Goal: Transaction & Acquisition: Purchase product/service

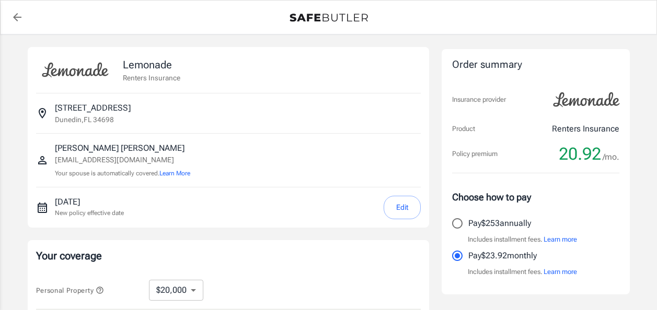
select select "20000"
select select "500"
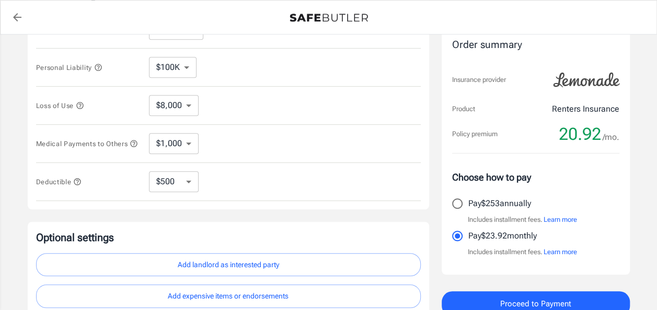
scroll to position [354, 0]
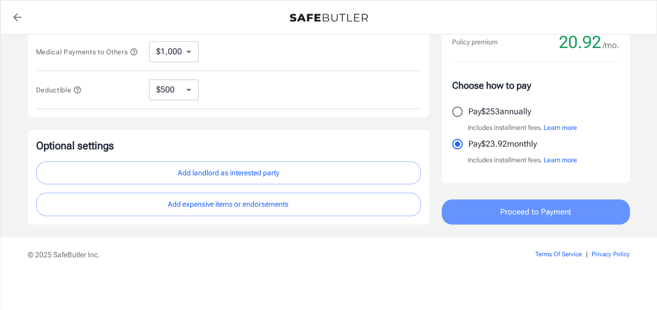
click at [580, 212] on button "Proceed to Payment" at bounding box center [535, 212] width 188 height 25
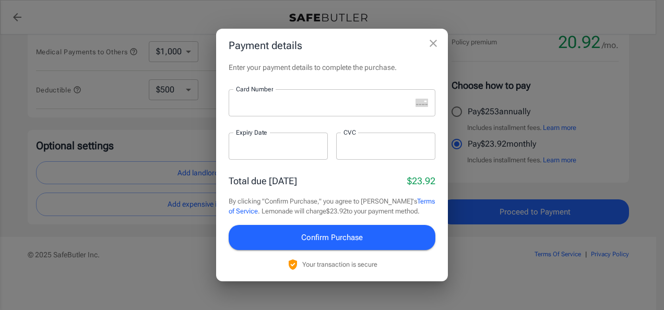
drag, startPoint x: 430, startPoint y: 43, endPoint x: 445, endPoint y: 45, distance: 14.8
click at [430, 43] on icon "close" at bounding box center [433, 43] width 13 height 13
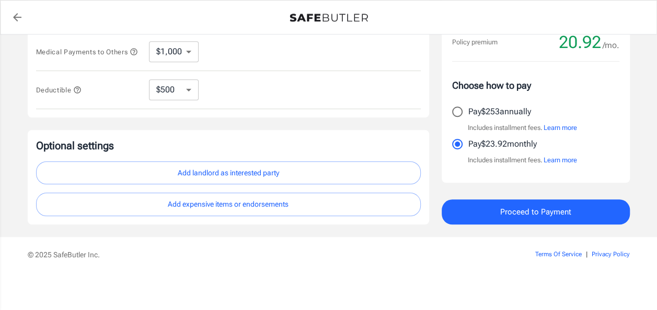
click at [573, 161] on button "Learn more" at bounding box center [559, 160] width 33 height 10
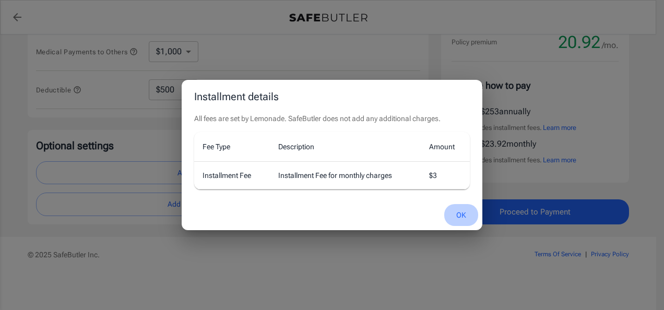
click at [464, 213] on button "OK" at bounding box center [461, 215] width 34 height 22
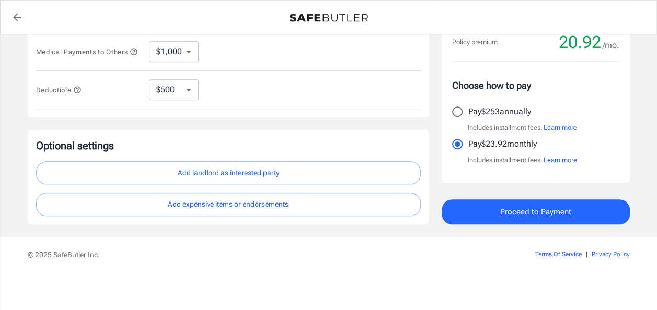
click at [564, 131] on button "Learn more" at bounding box center [559, 128] width 33 height 10
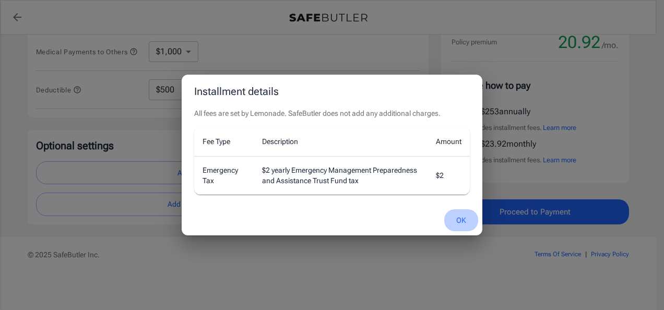
click at [462, 218] on button "OK" at bounding box center [461, 220] width 34 height 22
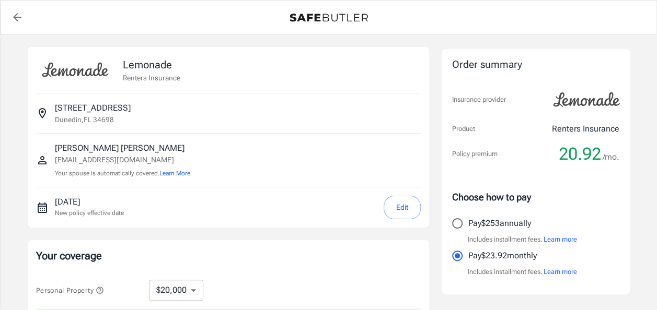
scroll to position [157, 0]
